Goal: Information Seeking & Learning: Find specific page/section

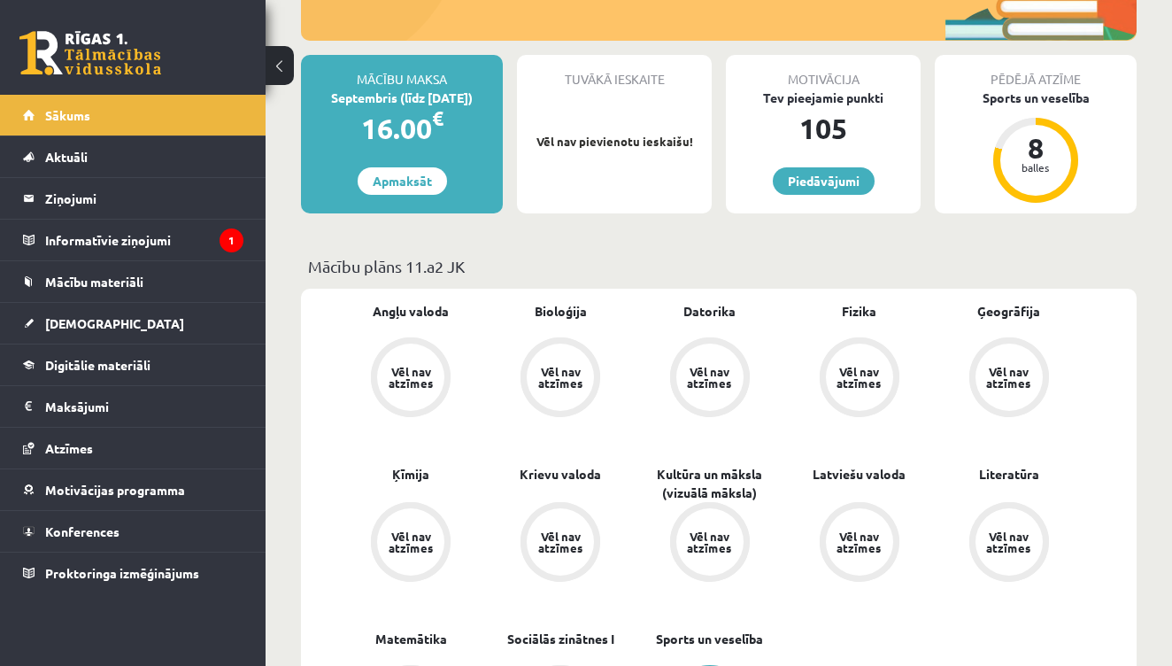
scroll to position [390, 0]
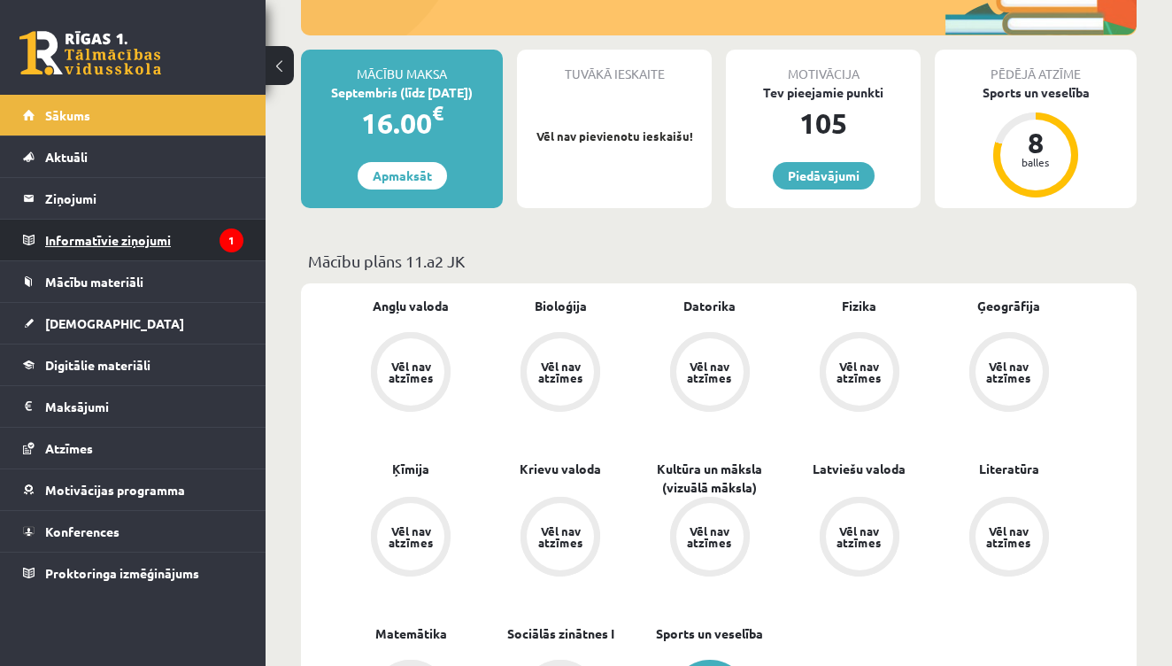
click at [223, 247] on icon "1" at bounding box center [232, 240] width 24 height 24
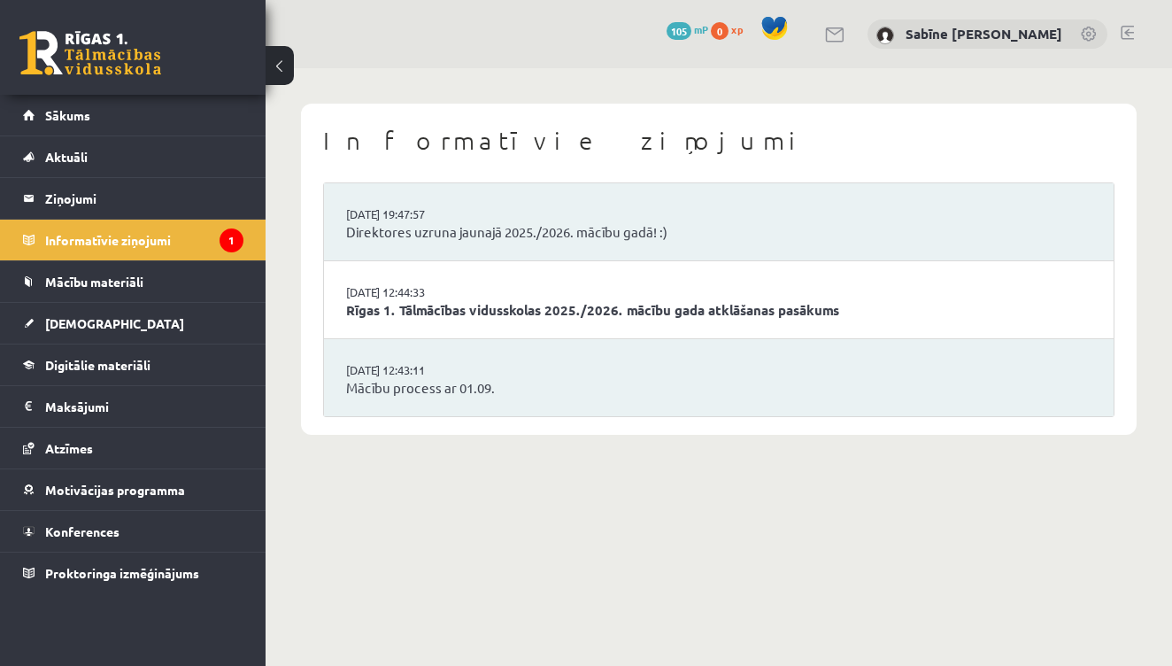
click at [661, 286] on li "[DATE] 12:44:33 Rīgas 1. Tālmācības vidusskolas 2025./2026. mācību gada atklāša…" at bounding box center [719, 300] width 790 height 78
click at [656, 300] on link "Rīgas 1. Tālmācības vidusskolas 2025./2026. mācību gada atklāšanas pasākums" at bounding box center [719, 310] width 746 height 20
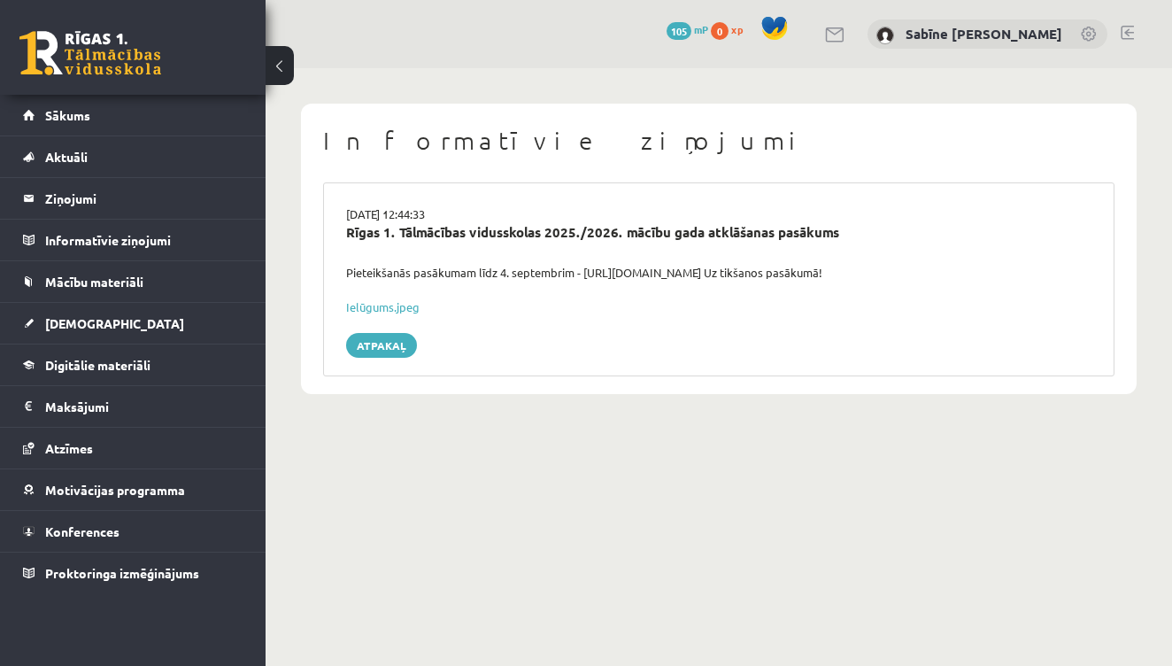
scroll to position [1, 1]
click at [399, 299] on link "Ielūgums.jpeg" at bounding box center [382, 306] width 73 height 15
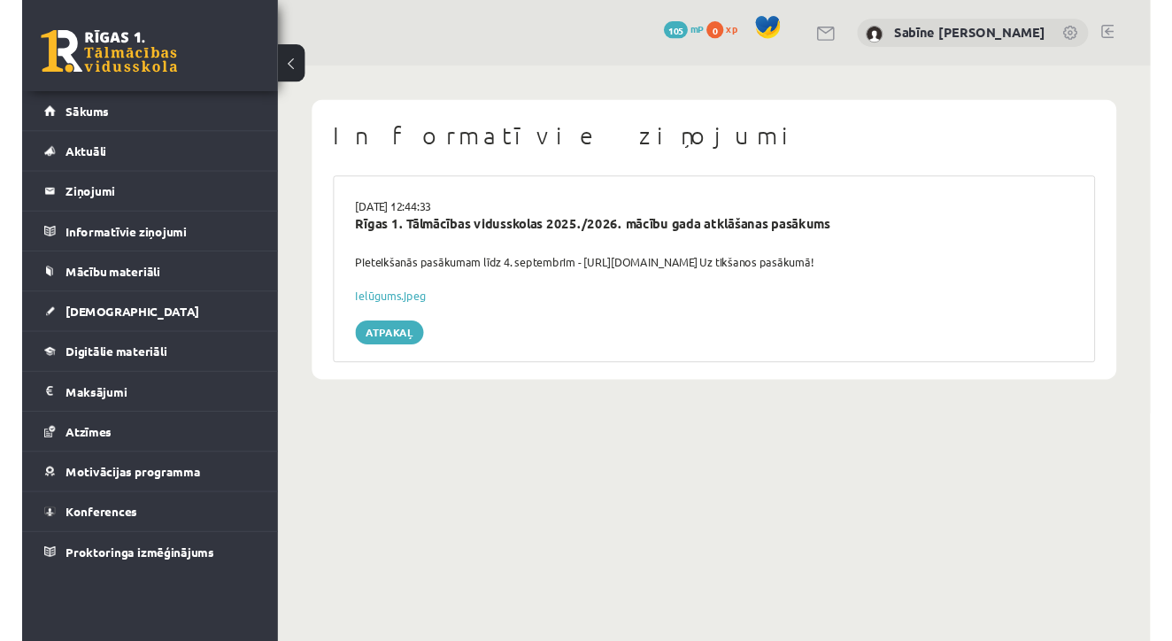
scroll to position [0, 0]
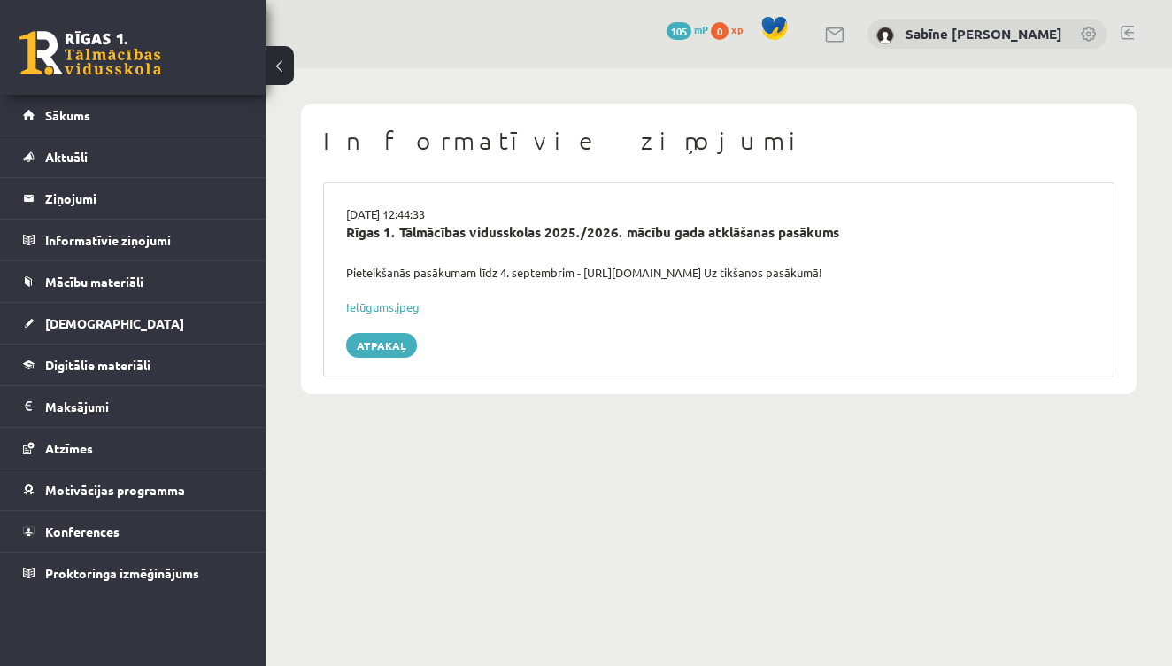
drag, startPoint x: 583, startPoint y: 268, endPoint x: 839, endPoint y: 286, distance: 257.4
click at [839, 286] on div "29.08.2025 12:44:33 Rīgas 1. Tālmācības vidusskolas 2025./2026. mācību gada atk…" at bounding box center [719, 279] width 792 height 194
click at [793, 272] on div "Pieteikšanās pasākumam līdz 4. septembrim - https://forms.gle/3LWjJyadUWzknJDe9…" at bounding box center [719, 273] width 772 height 18
click at [719, 269] on div "Pieteikšanās pasākumam līdz 4. septembrim - https://forms.gle/3LWjJyadUWzknJDe9…" at bounding box center [719, 273] width 772 height 18
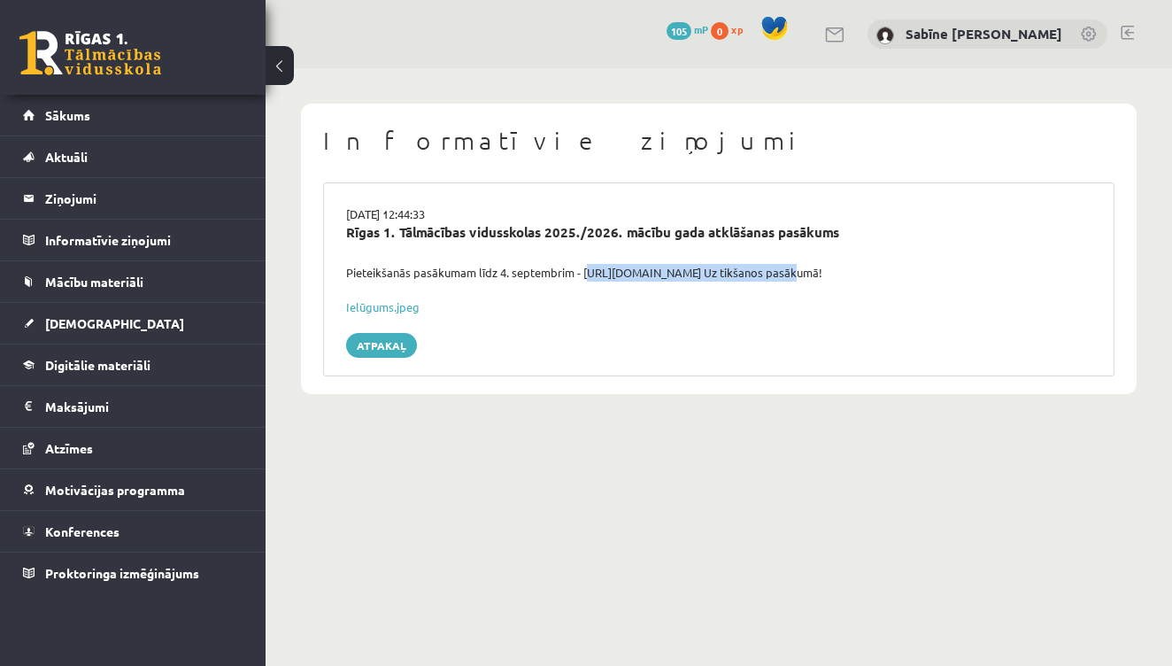
drag, startPoint x: 584, startPoint y: 265, endPoint x: 791, endPoint y: 270, distance: 206.4
click at [791, 270] on div "Pieteikšanās pasākumam līdz 4. septembrim - https://forms.gle/3LWjJyadUWzknJDe9…" at bounding box center [719, 273] width 772 height 18
copy div "https://forms.gle/3LWjJyadUWzknJDe9"
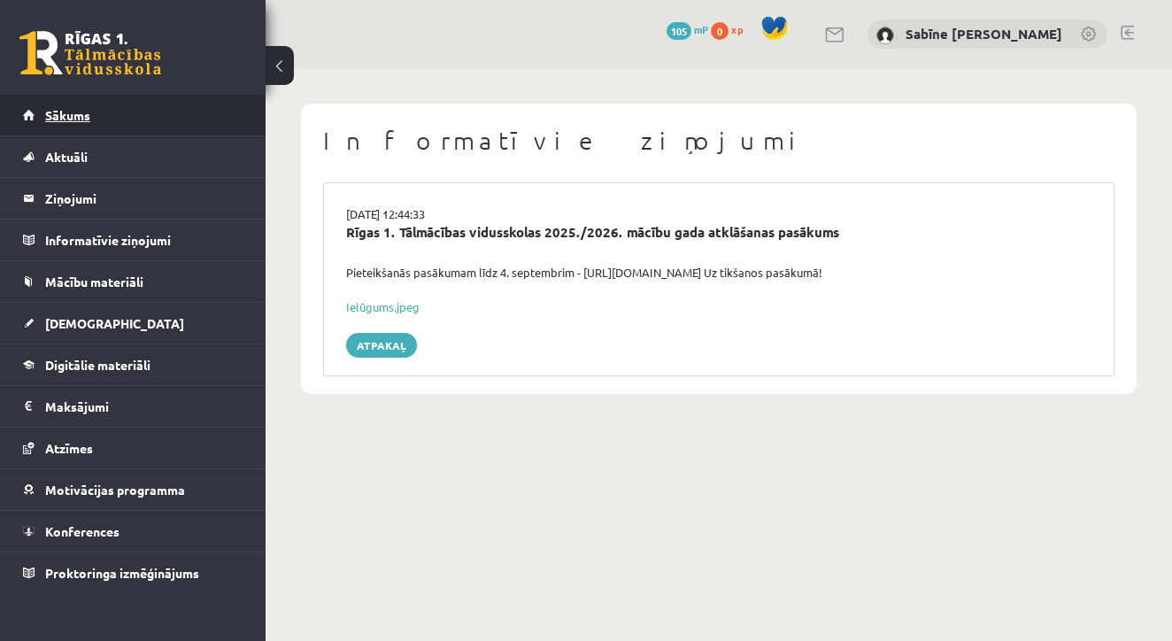
click at [60, 112] on span "Sākums" at bounding box center [67, 115] width 45 height 16
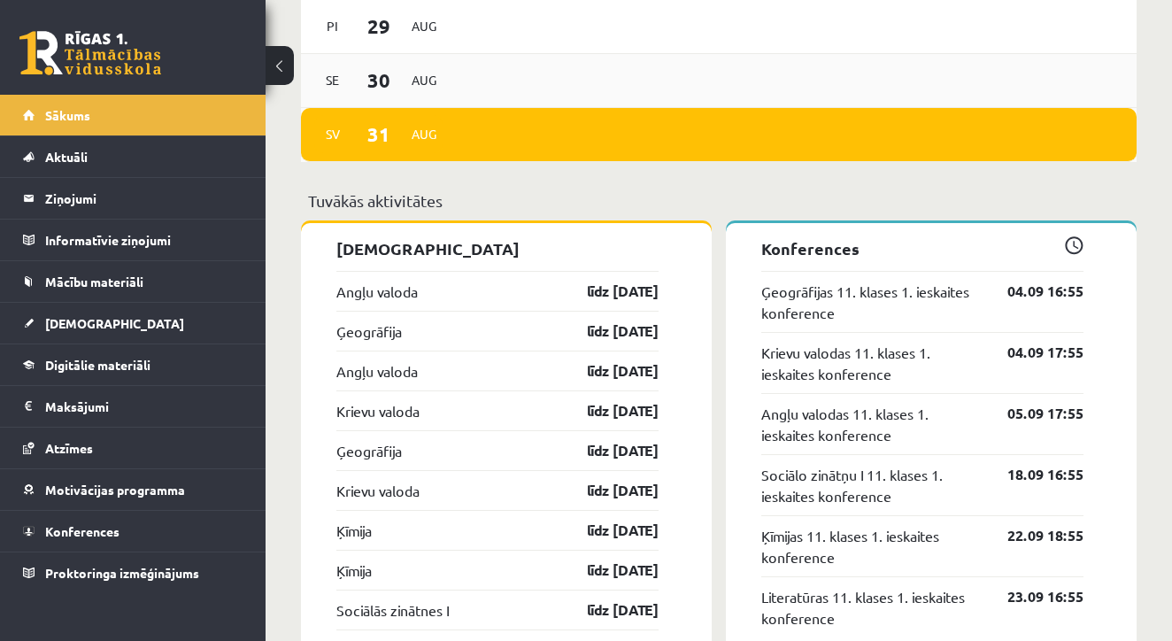
scroll to position [1424, 0]
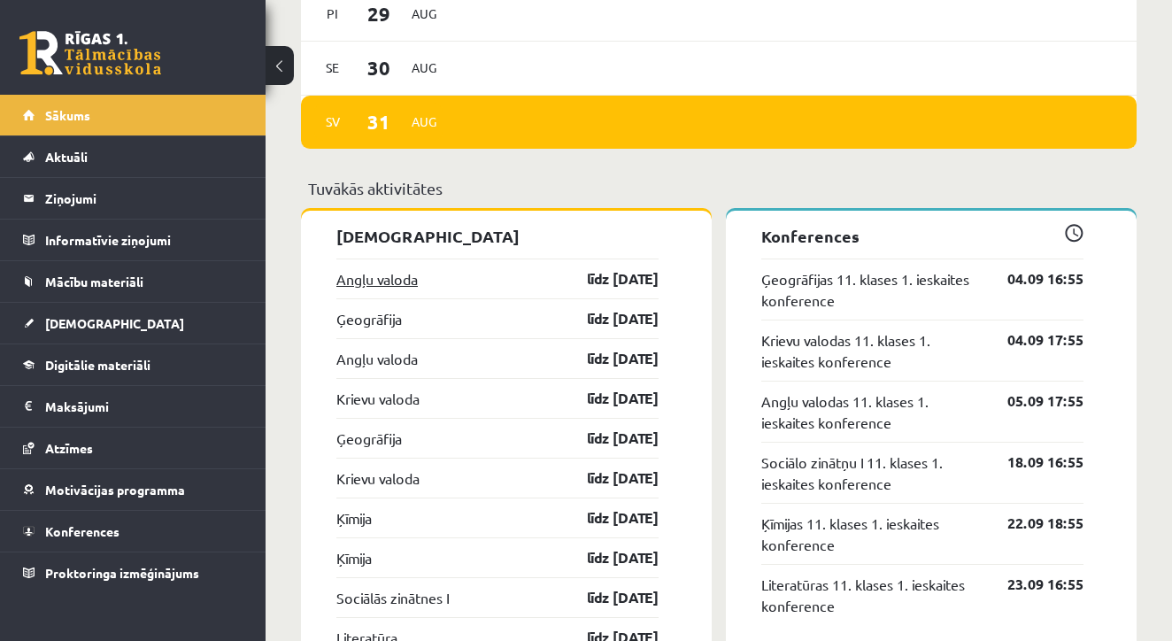
click at [395, 282] on link "Angļu valoda" at bounding box center [376, 278] width 81 height 21
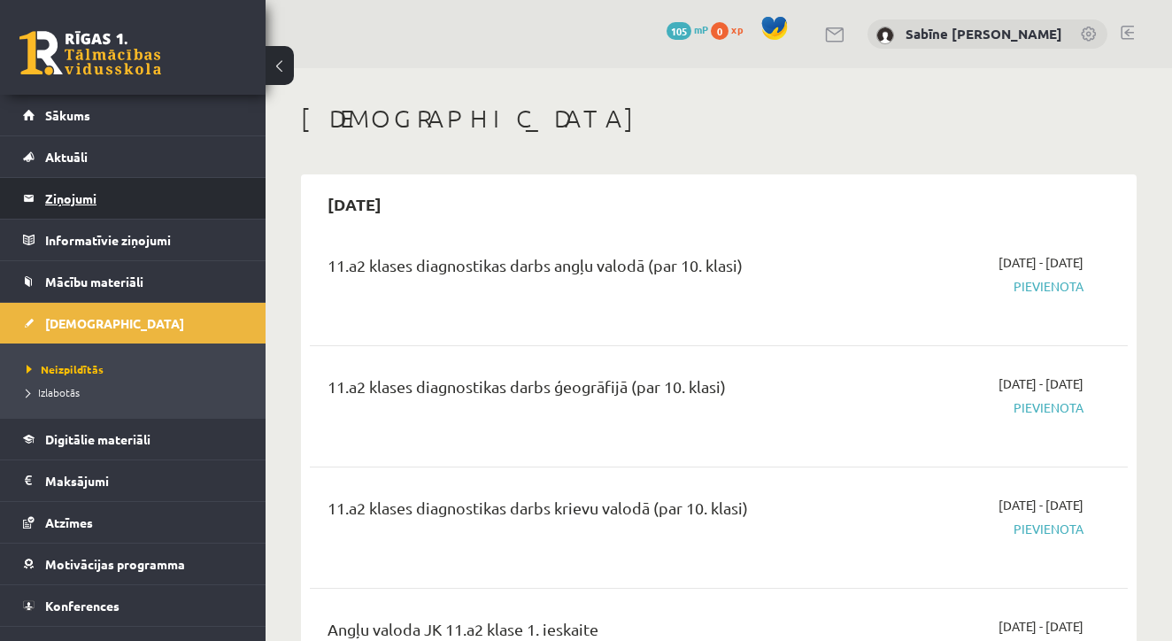
click at [62, 197] on legend "Ziņojumi 0" at bounding box center [144, 198] width 198 height 41
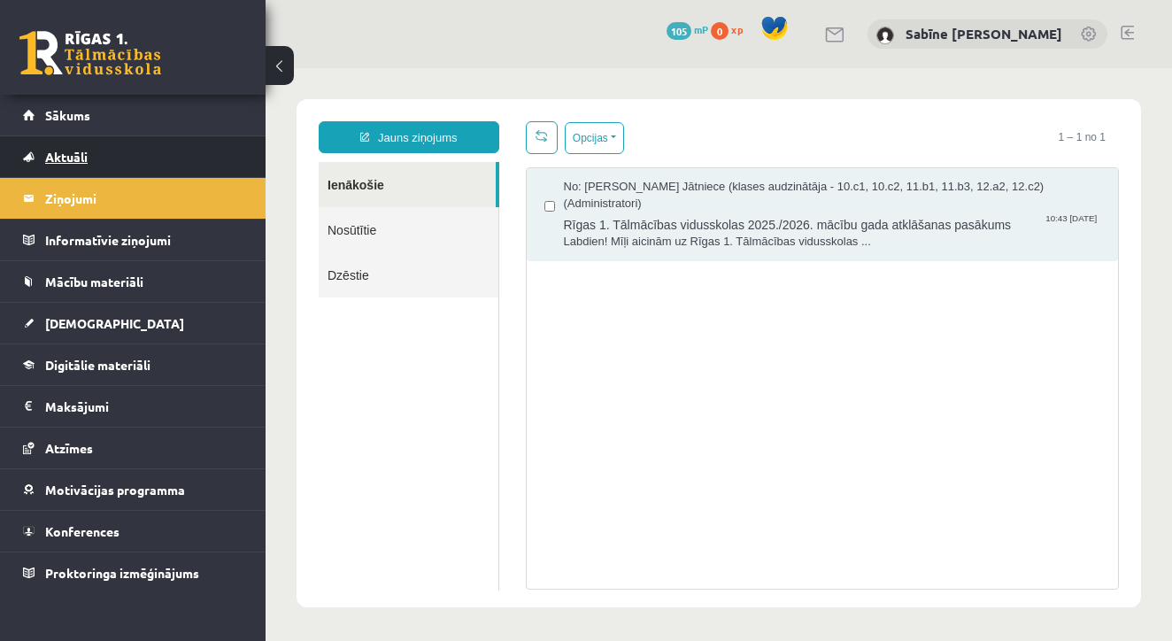
click at [73, 153] on span "Aktuāli" at bounding box center [66, 157] width 43 height 16
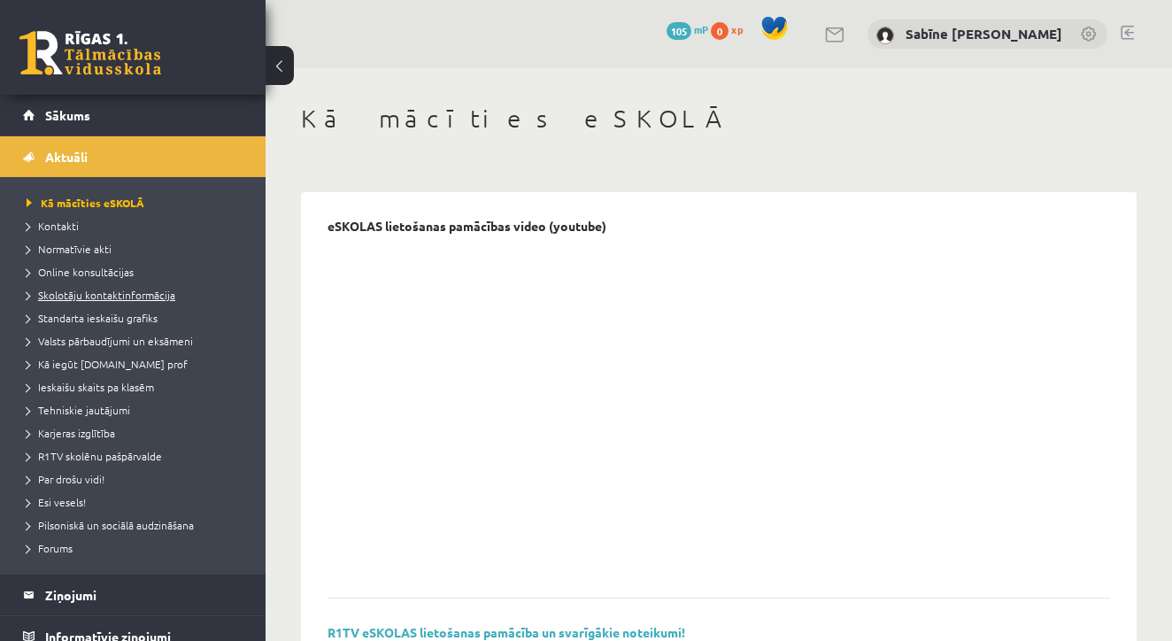
click at [138, 298] on span "Skolotāju kontaktinformācija" at bounding box center [101, 295] width 149 height 14
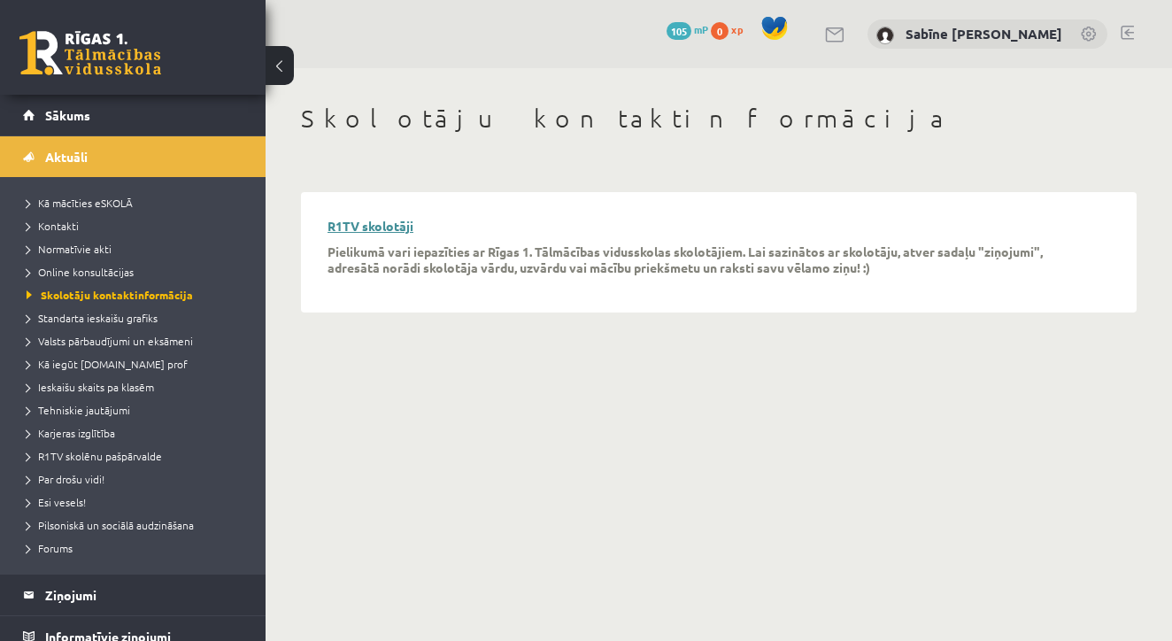
click at [370, 221] on link "R1TV skolotāji" at bounding box center [371, 226] width 86 height 16
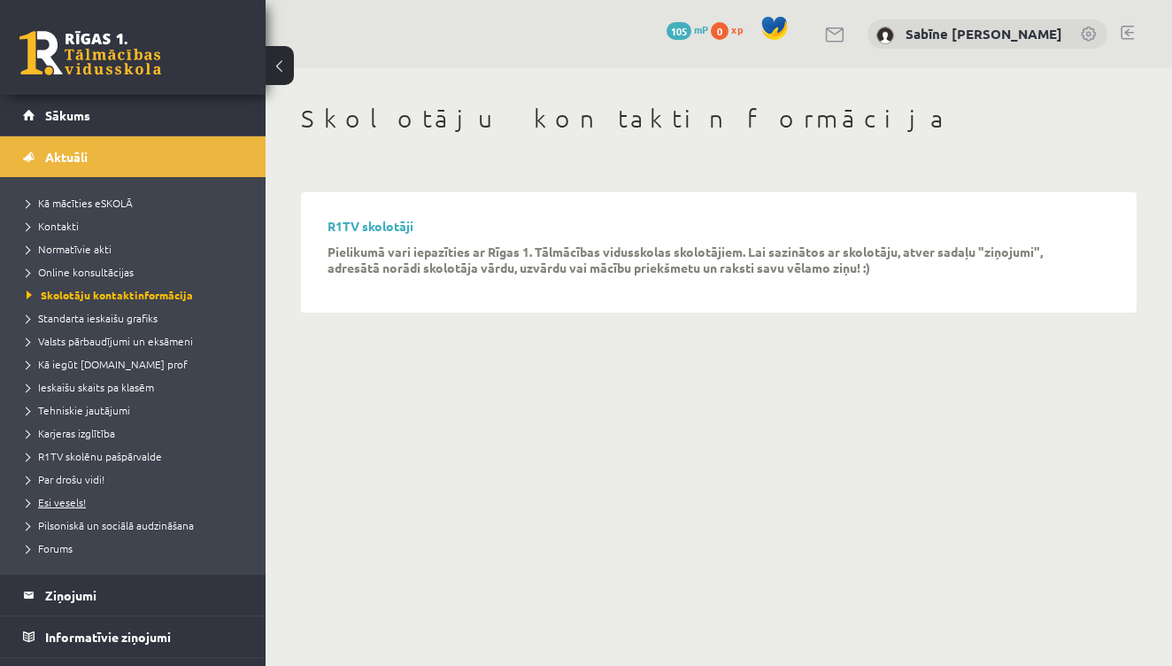
click at [72, 497] on span "Esi vesels!" at bounding box center [56, 502] width 59 height 14
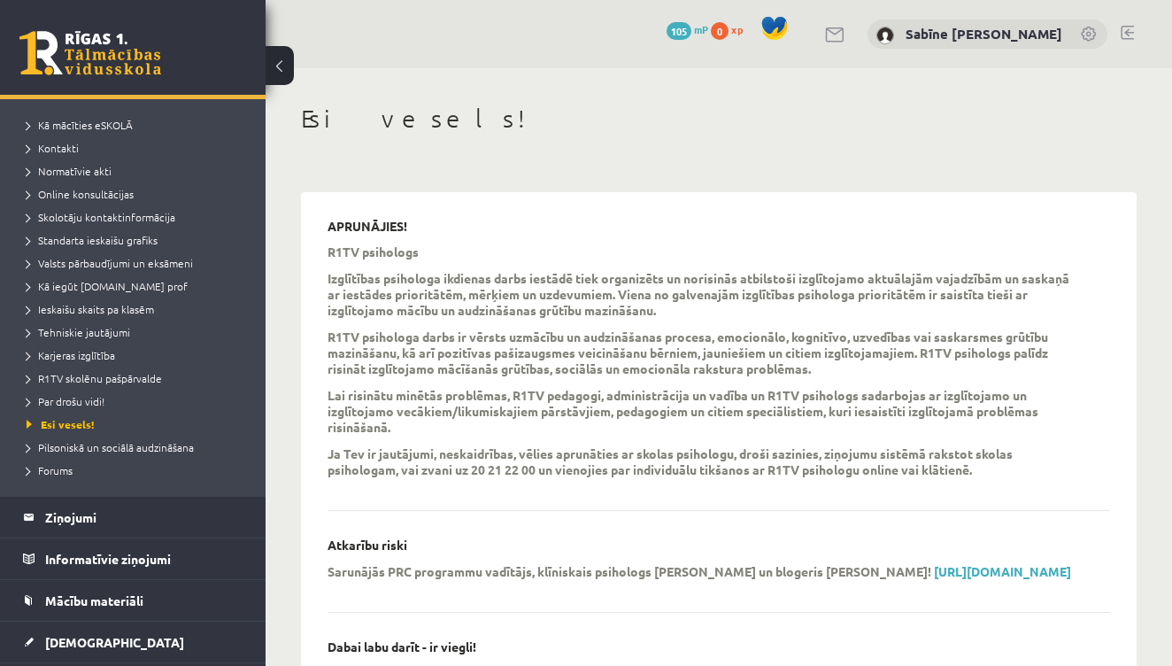
scroll to position [86, 0]
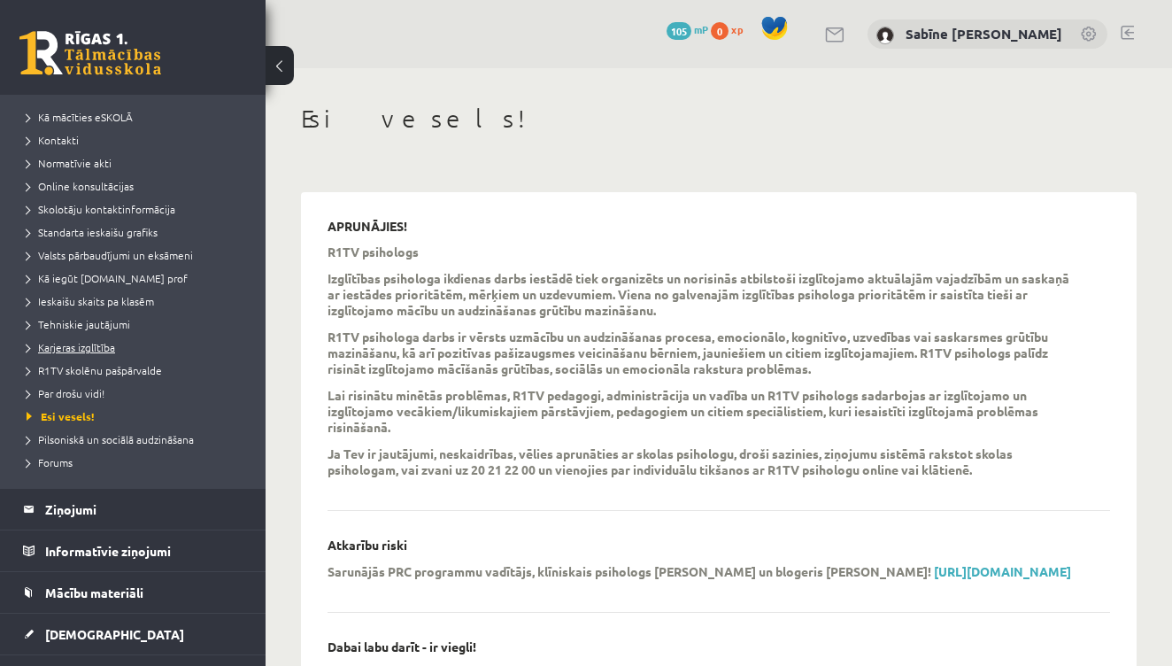
click at [94, 347] on span "Karjeras izglītība" at bounding box center [71, 347] width 89 height 14
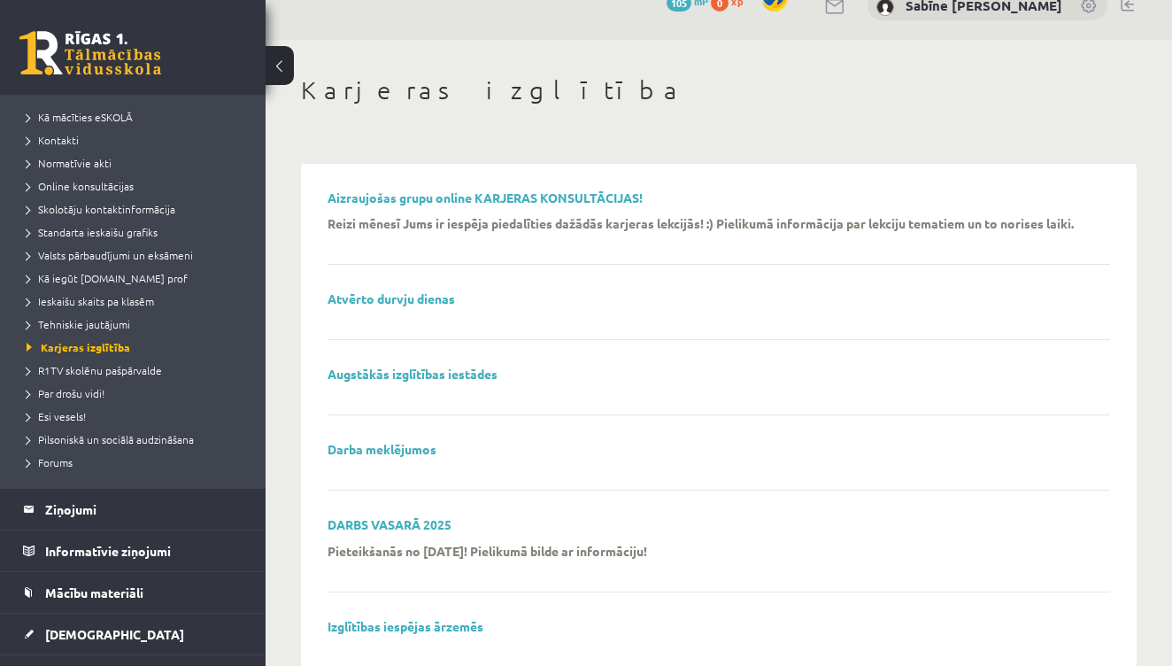
scroll to position [56, 0]
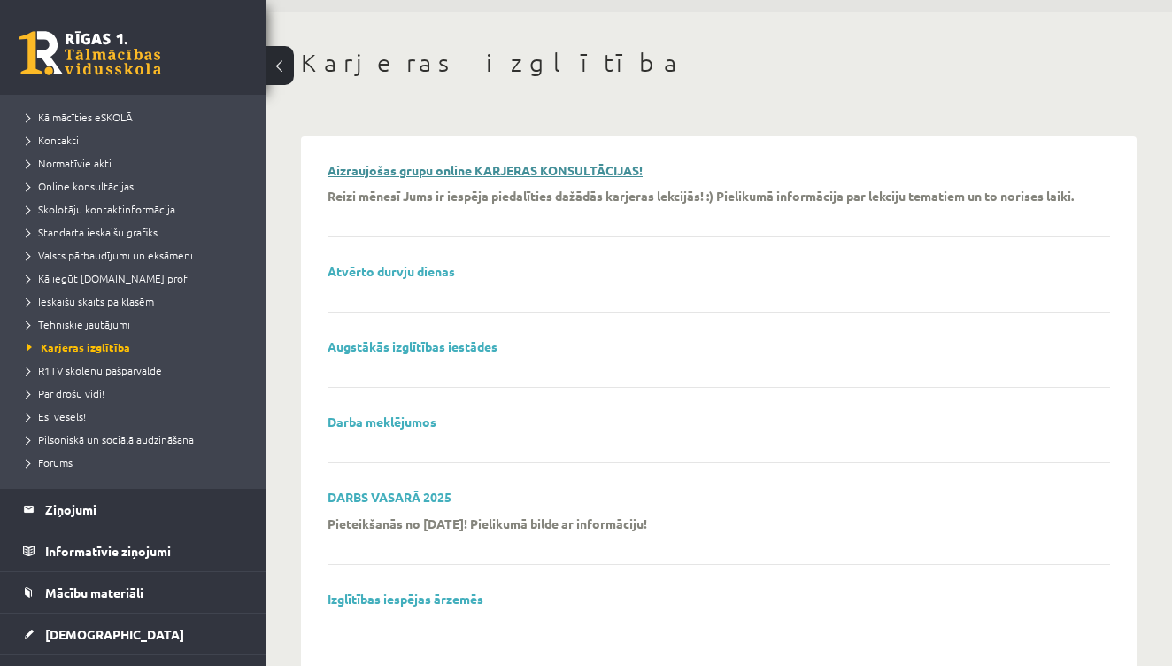
click at [552, 174] on link "Aizraujošas grupu online KARJERAS KONSULTĀCIJAS!" at bounding box center [485, 170] width 315 height 16
click at [446, 279] on link "Atvērto durvju dienas" at bounding box center [392, 271] width 128 height 16
